Goal: Connect with others: Connect with others

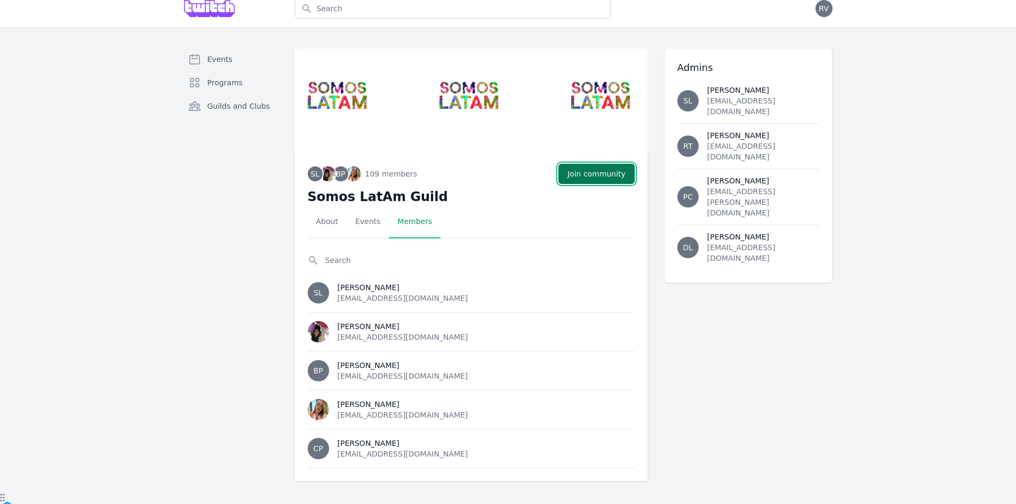
click at [604, 168] on button "Join community" at bounding box center [597, 174] width 76 height 20
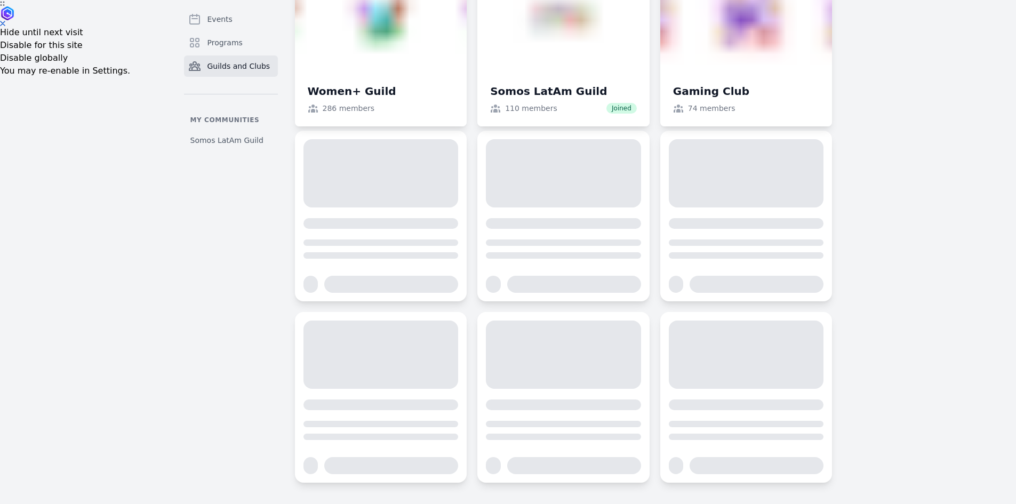
scroll to position [851, 0]
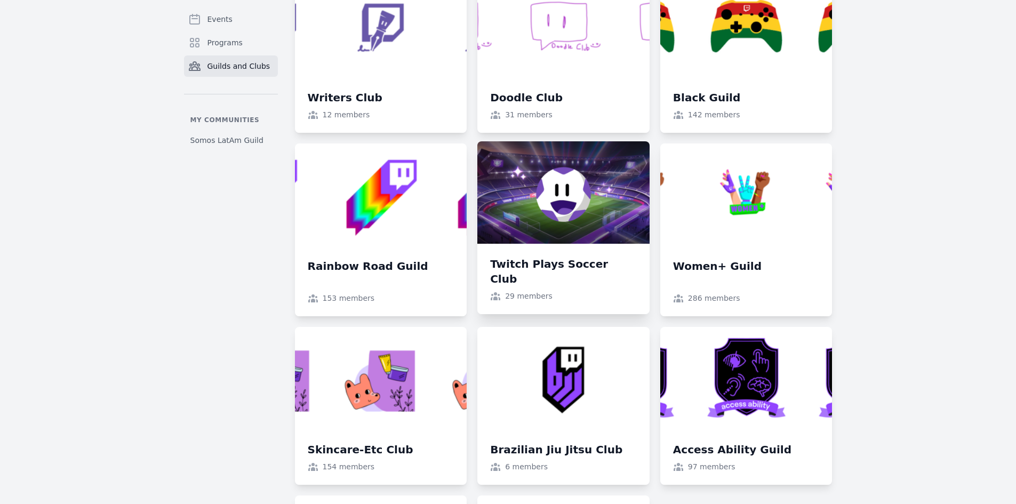
click at [530, 261] on link at bounding box center [563, 227] width 172 height 173
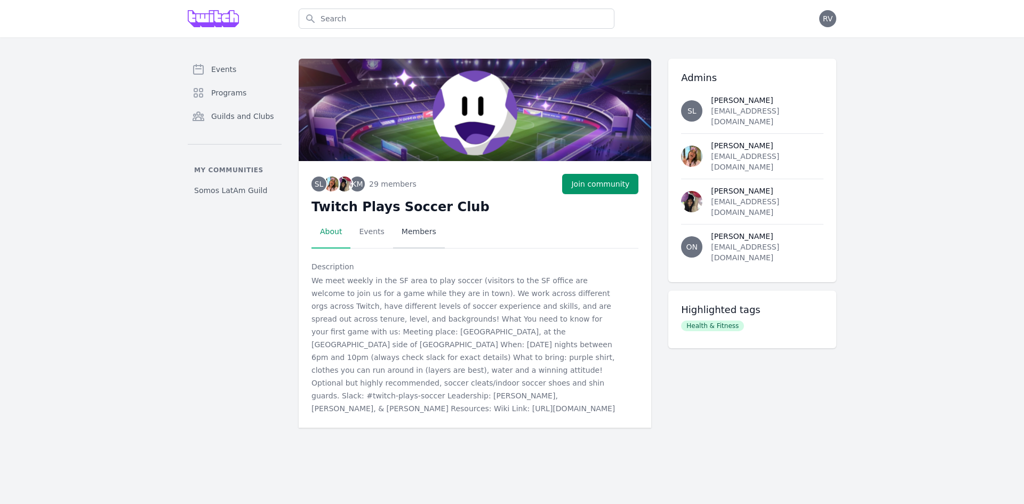
click at [405, 233] on link "Members" at bounding box center [419, 232] width 52 height 33
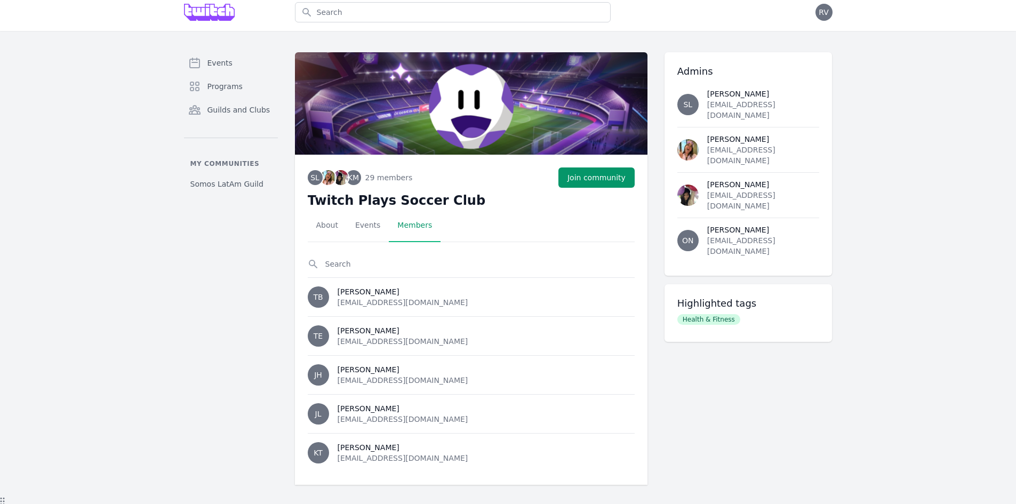
scroll to position [10, 0]
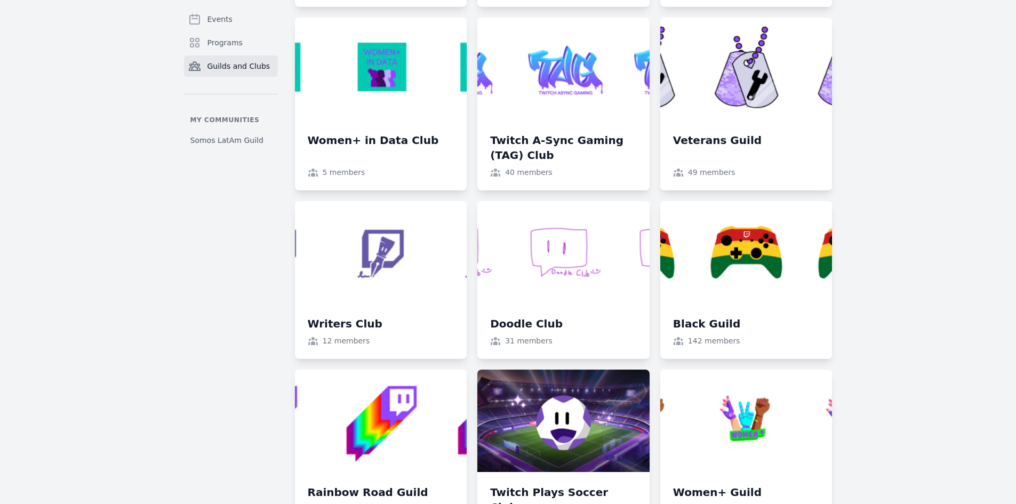
scroll to position [651, 0]
